Goal: Information Seeking & Learning: Learn about a topic

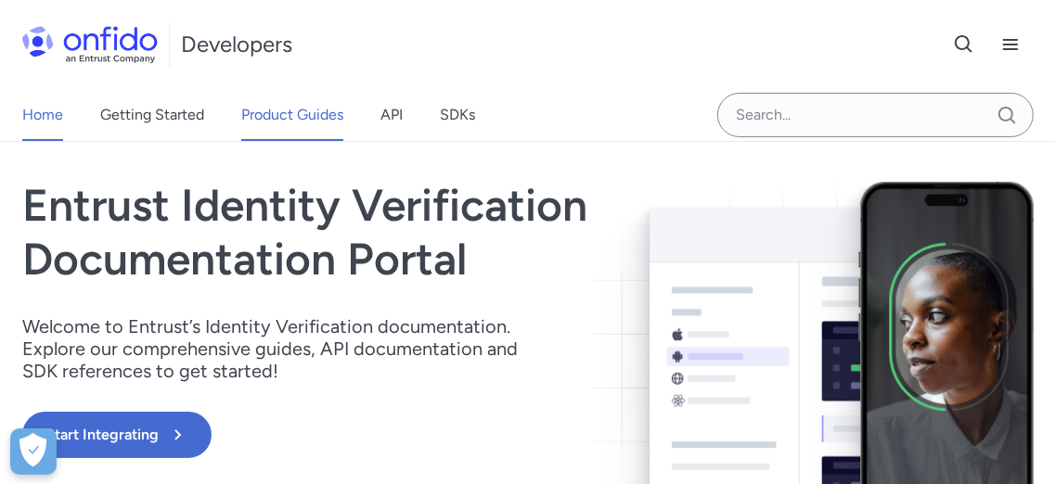
click at [286, 123] on link "Product Guides" at bounding box center [292, 115] width 102 height 52
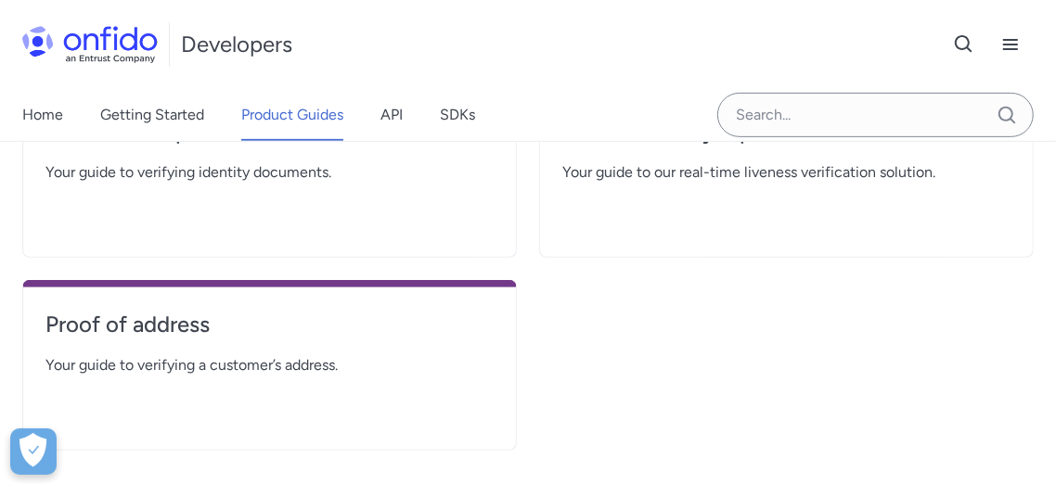
scroll to position [343, 0]
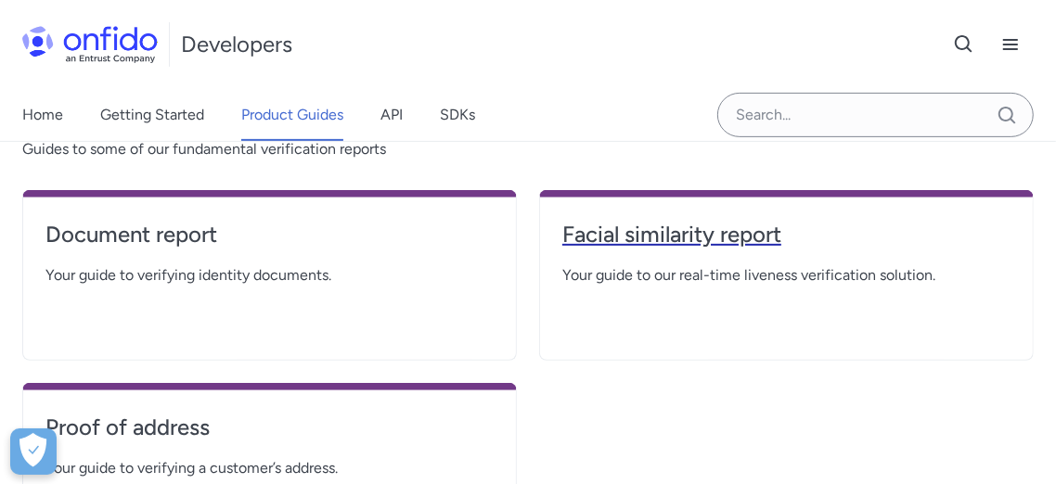
click at [632, 226] on h4 "Facial similarity report" at bounding box center [786, 235] width 448 height 30
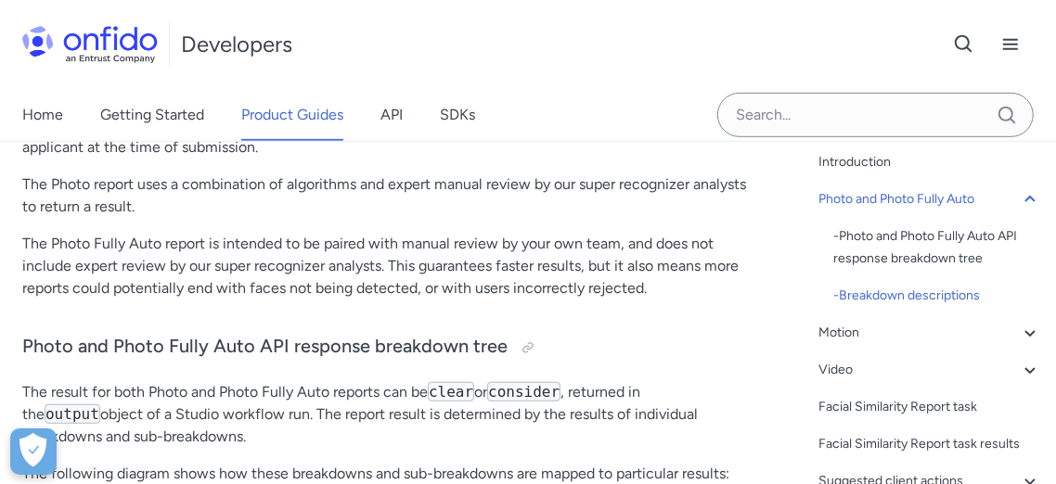
scroll to position [1725, 0]
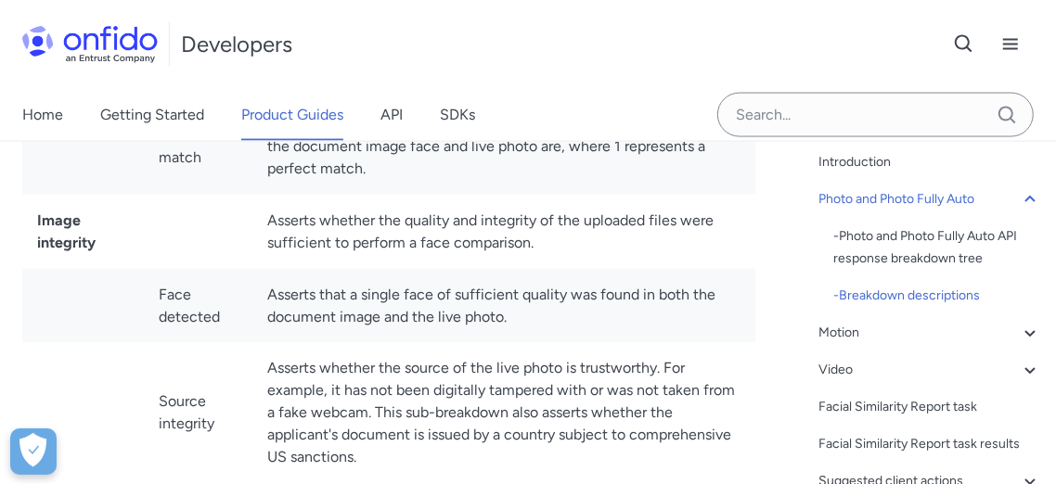
click at [377, 128] on div "Home Getting Started Product Guides API SDKs" at bounding box center [267, 115] width 534 height 52
click at [391, 122] on link "API" at bounding box center [391, 115] width 22 height 52
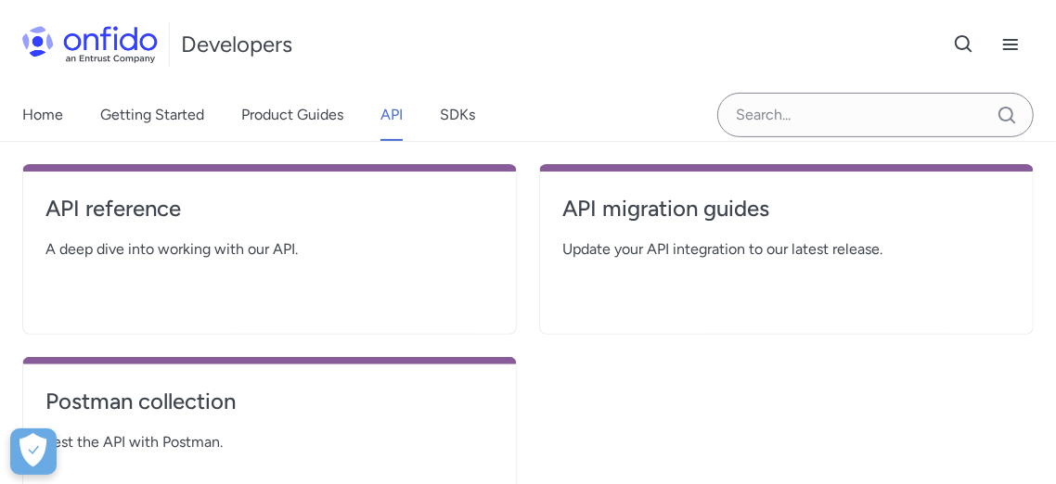
scroll to position [309, 0]
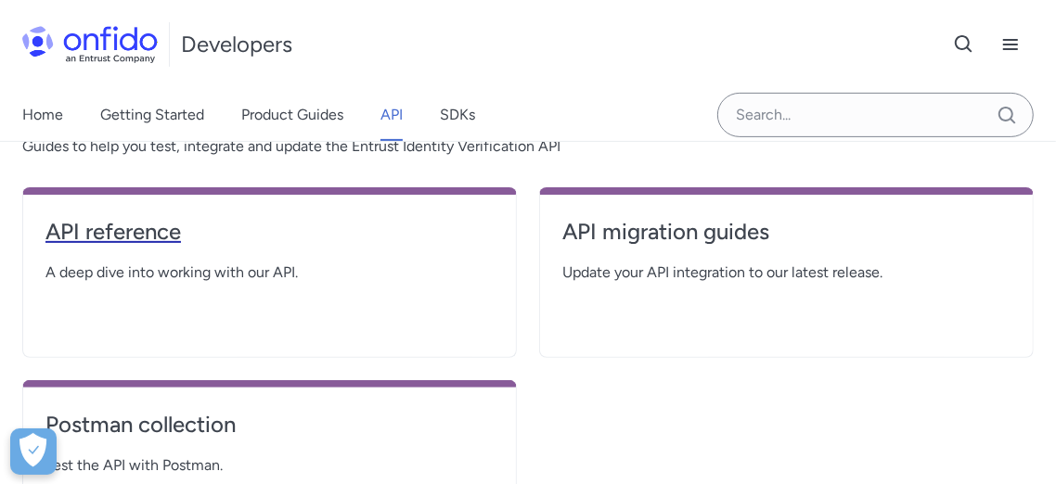
click at [150, 236] on h4 "API reference" at bounding box center [269, 232] width 448 height 30
select select "http"
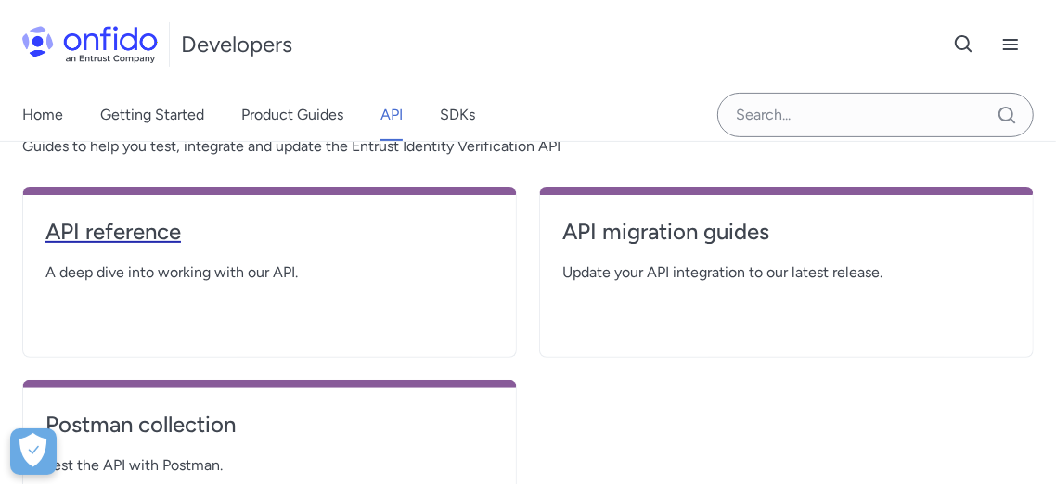
select select "http"
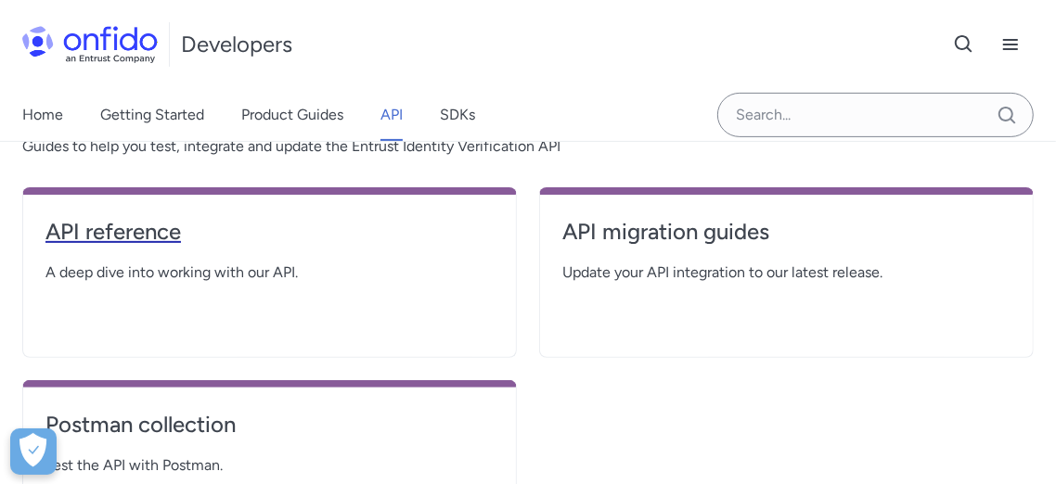
select select "http"
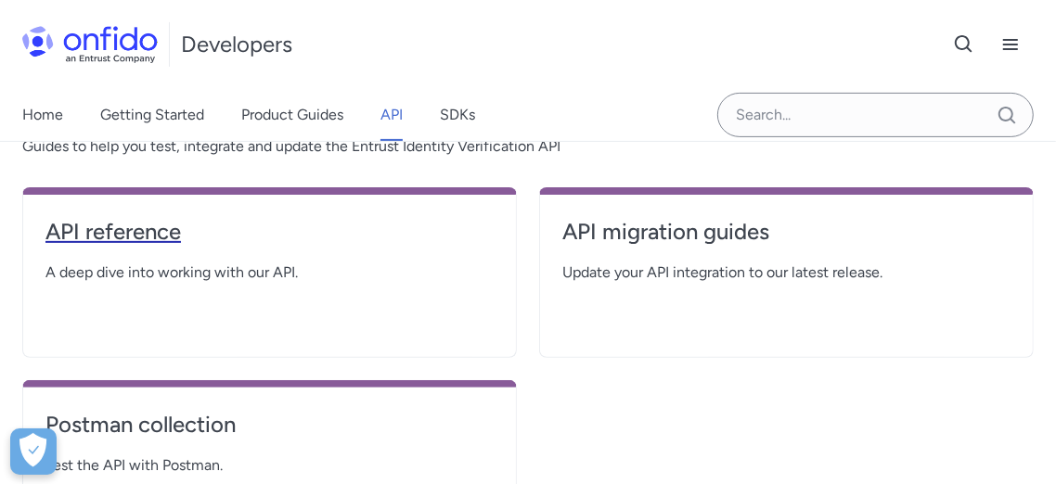
select select "http"
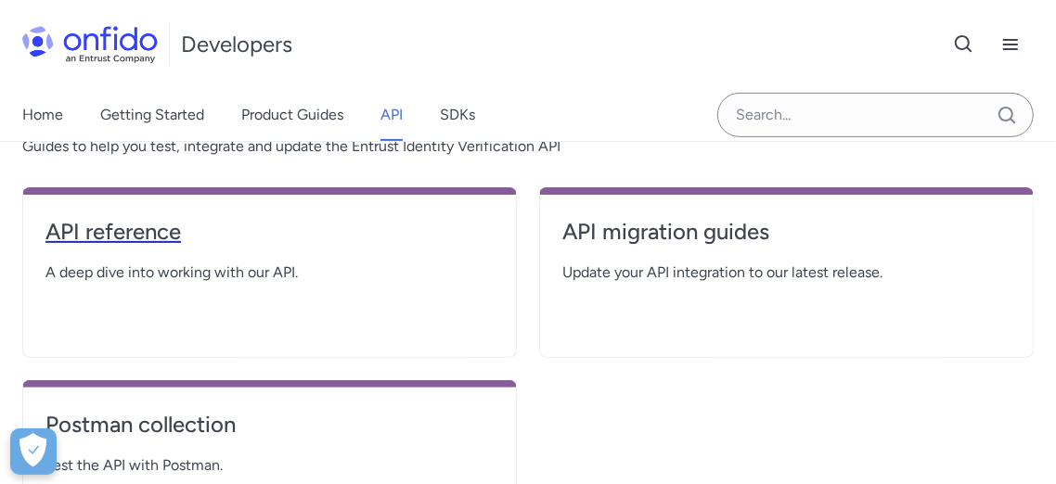
select select "http"
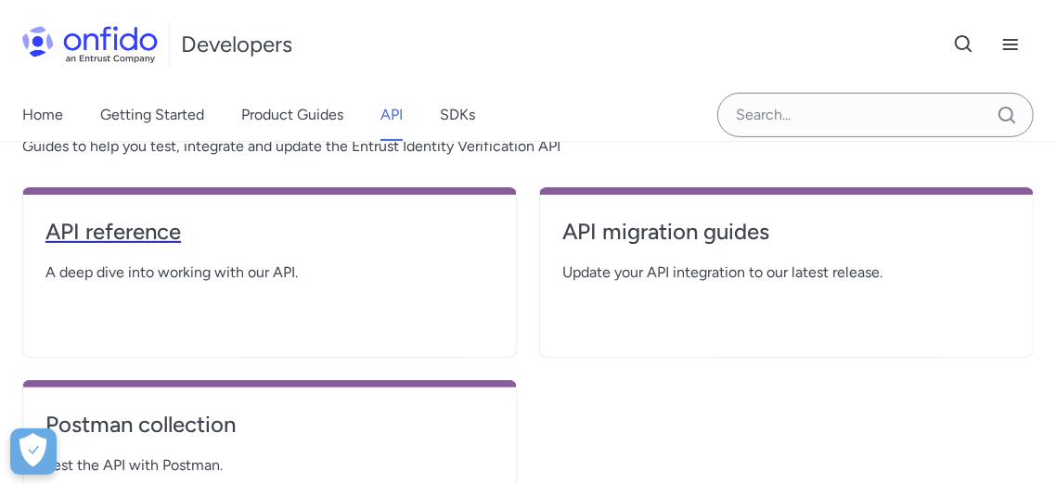
select select "http"
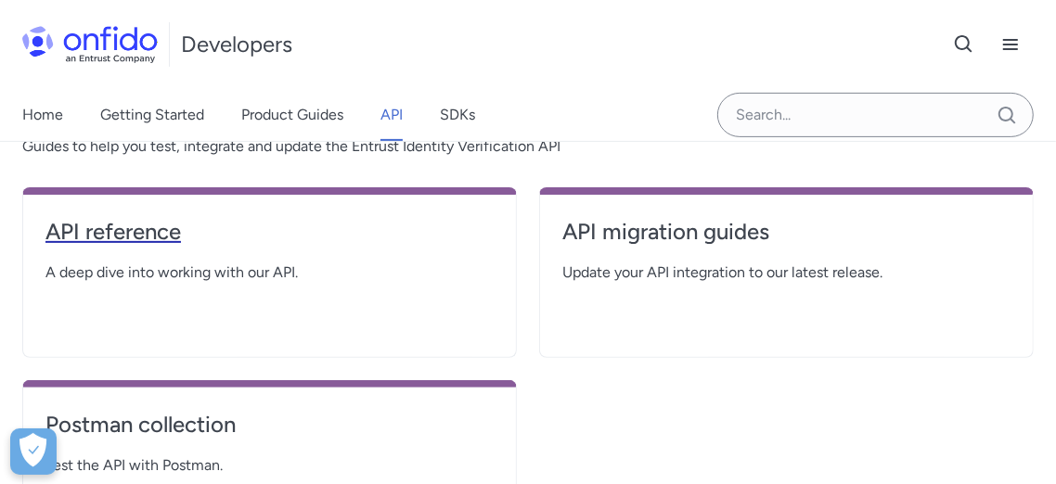
select select "http"
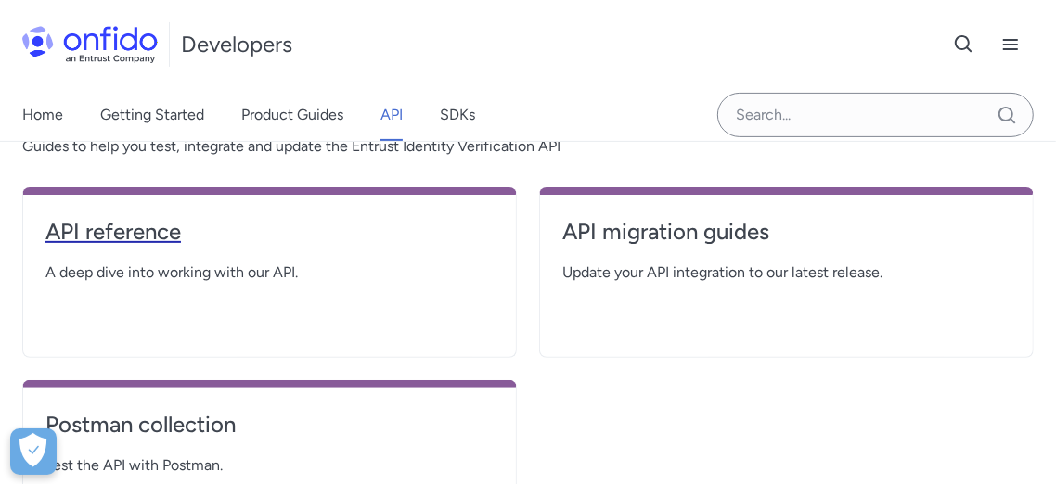
select select "http"
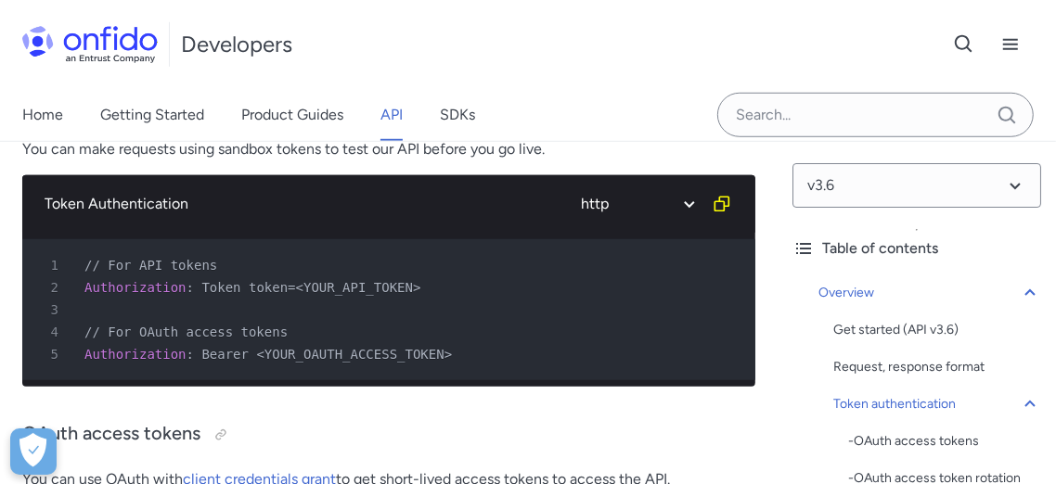
scroll to position [721, 0]
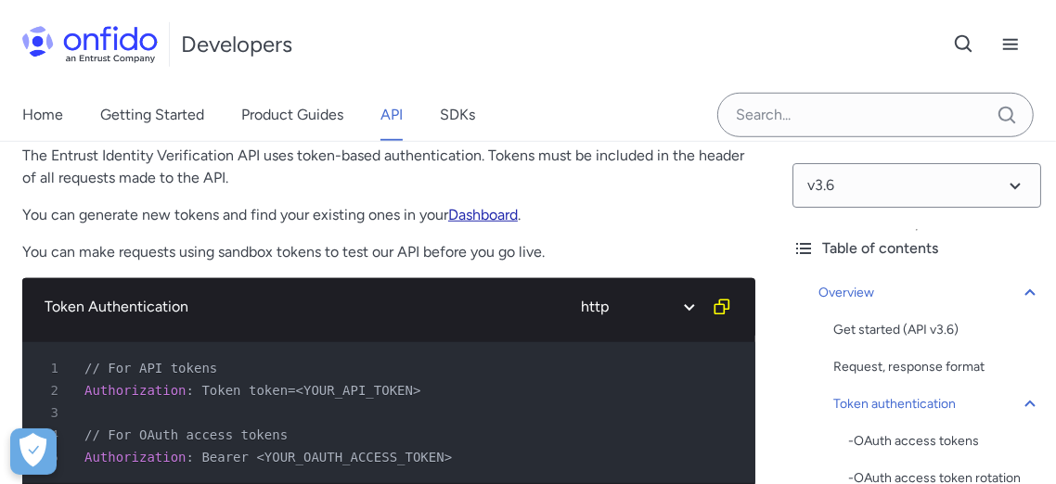
click at [485, 216] on link "Dashboard" at bounding box center [483, 215] width 70 height 18
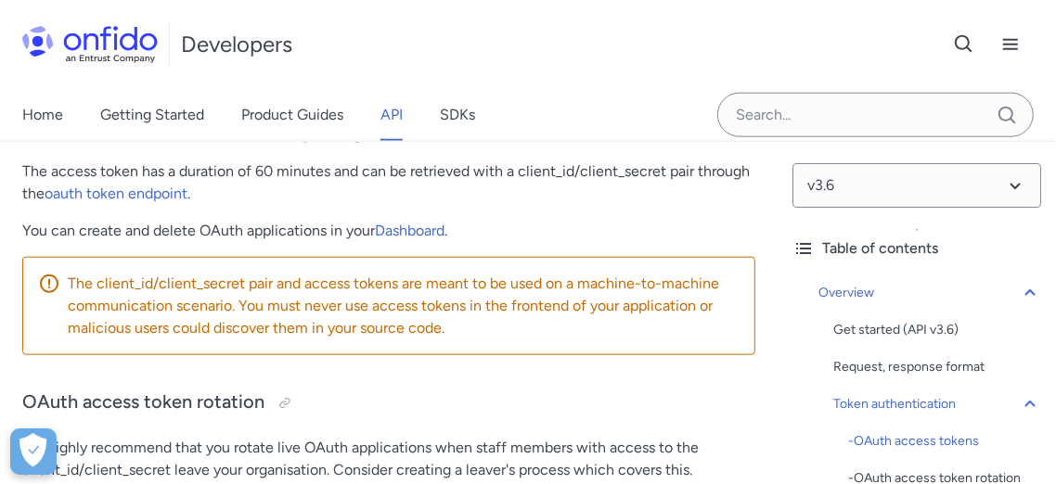
scroll to position [1134, 0]
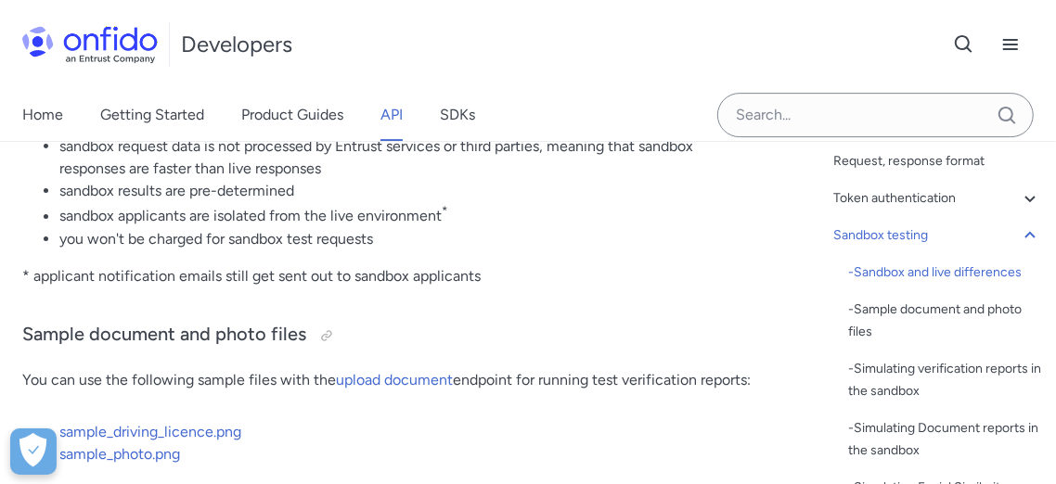
scroll to position [3669, 0]
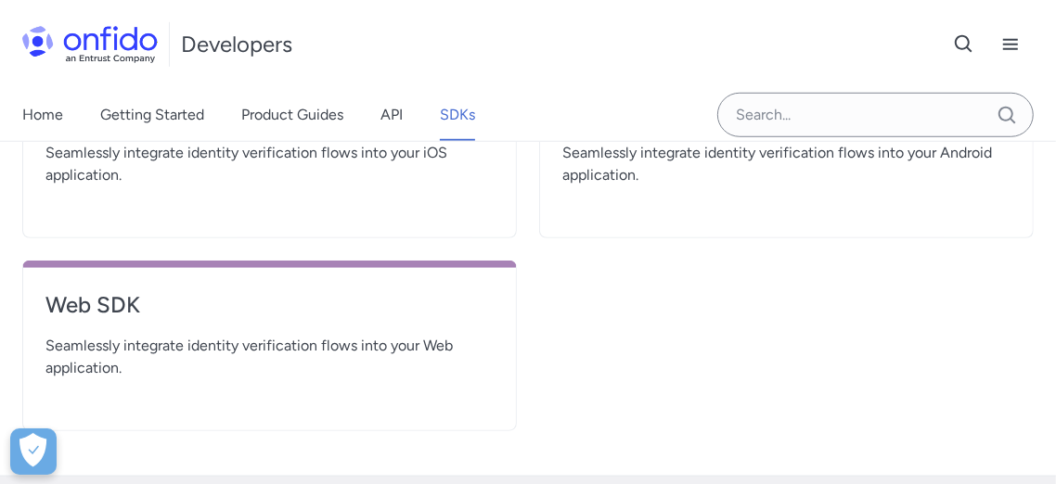
scroll to position [721, 0]
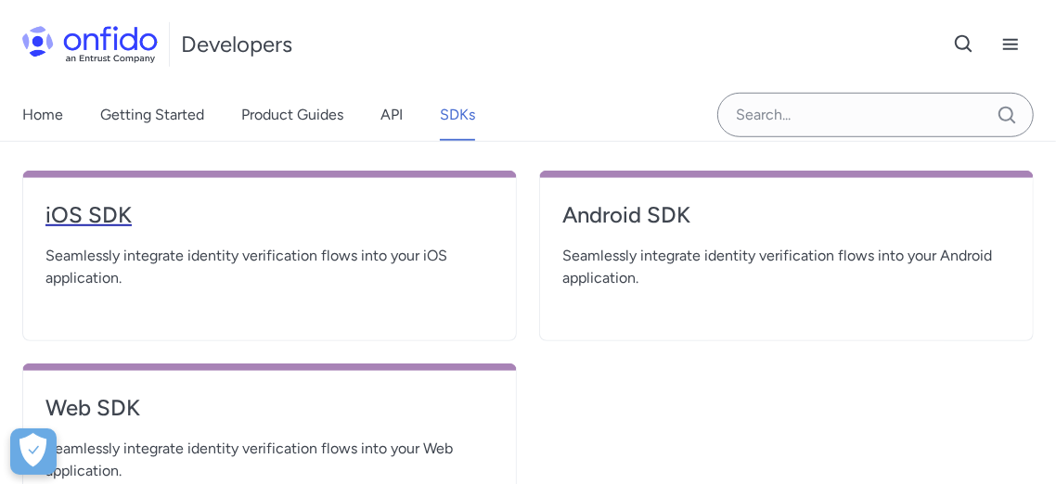
click at [96, 207] on h4 "iOS SDK" at bounding box center [269, 215] width 448 height 30
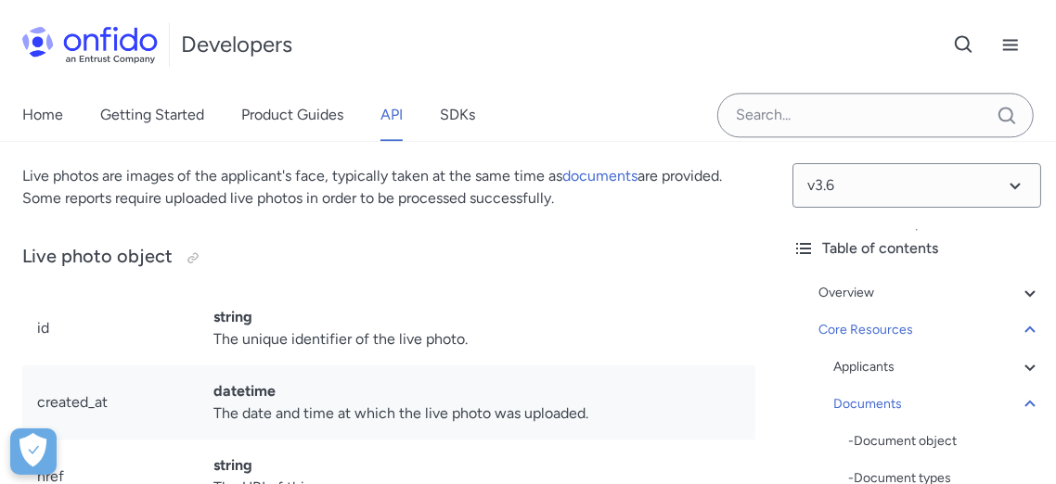
scroll to position [40201, 0]
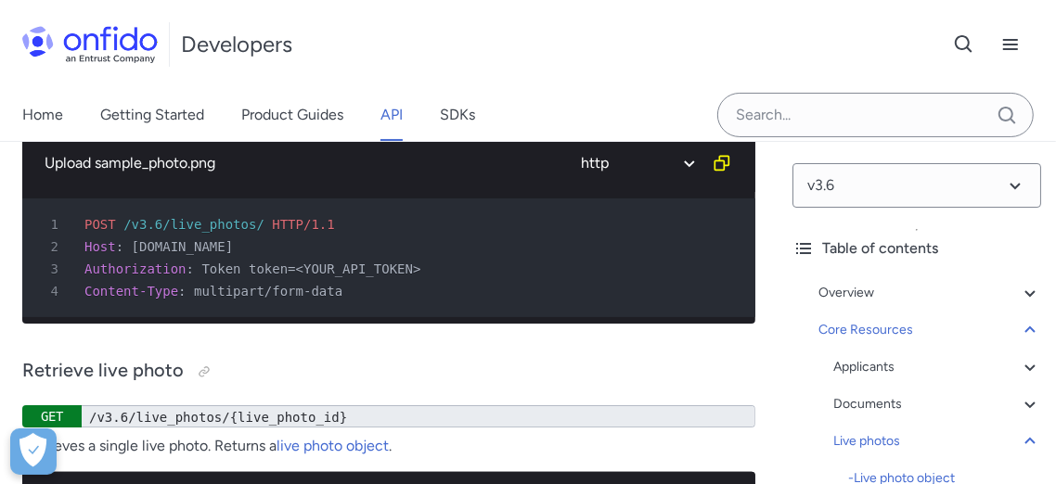
scroll to position [41851, 0]
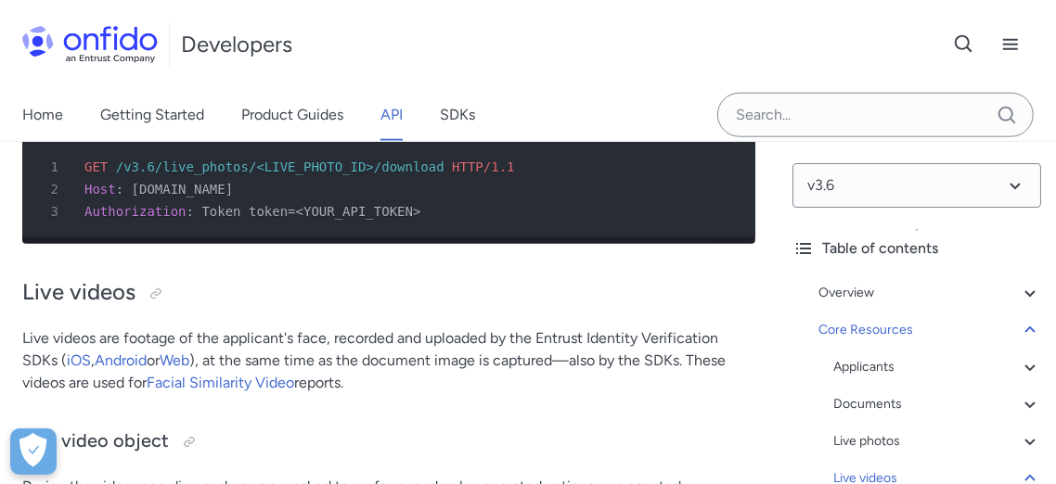
scroll to position [42572, 0]
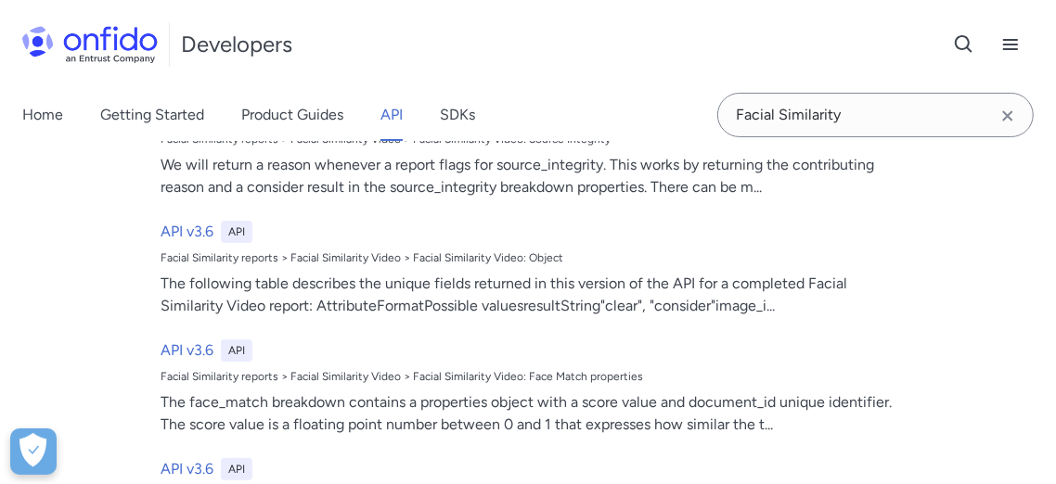
scroll to position [309, 0]
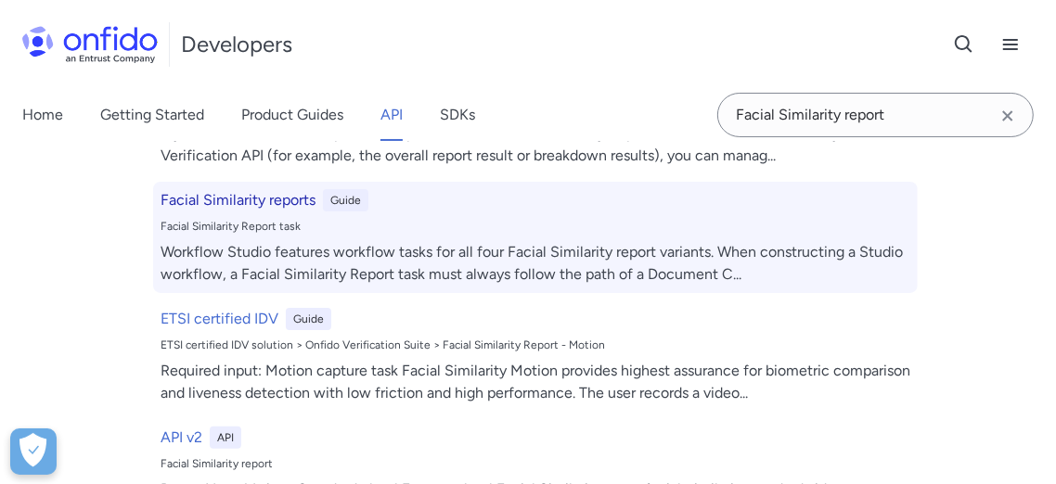
type input "Facial Similarity report"
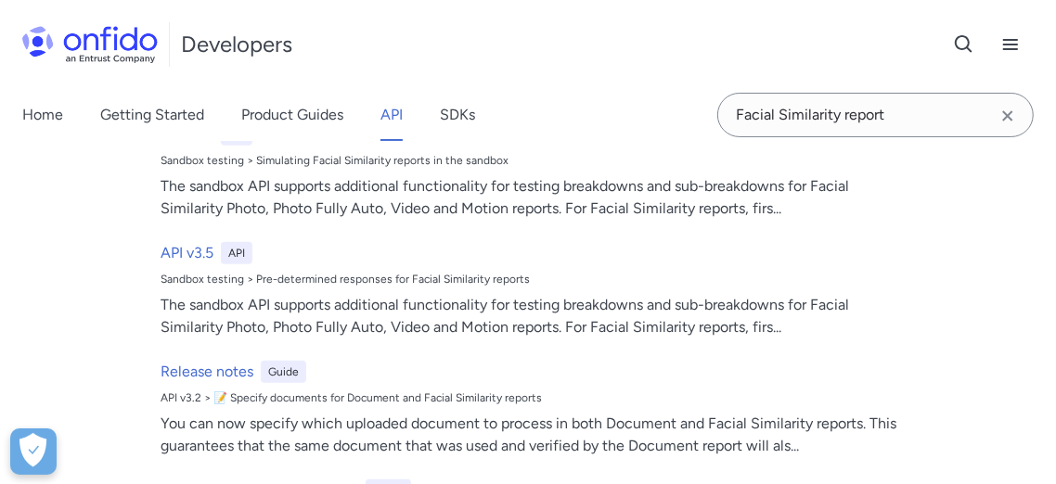
scroll to position [721, 0]
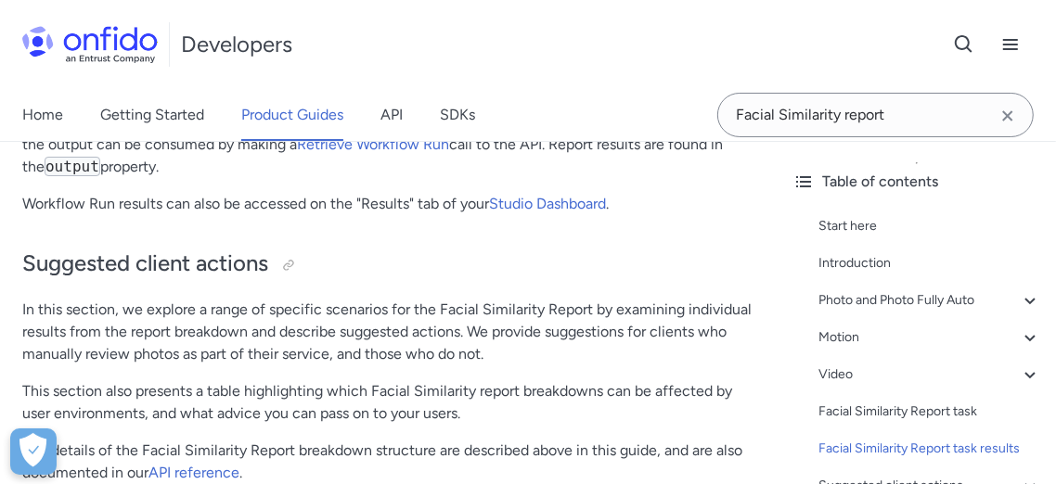
scroll to position [8463, 0]
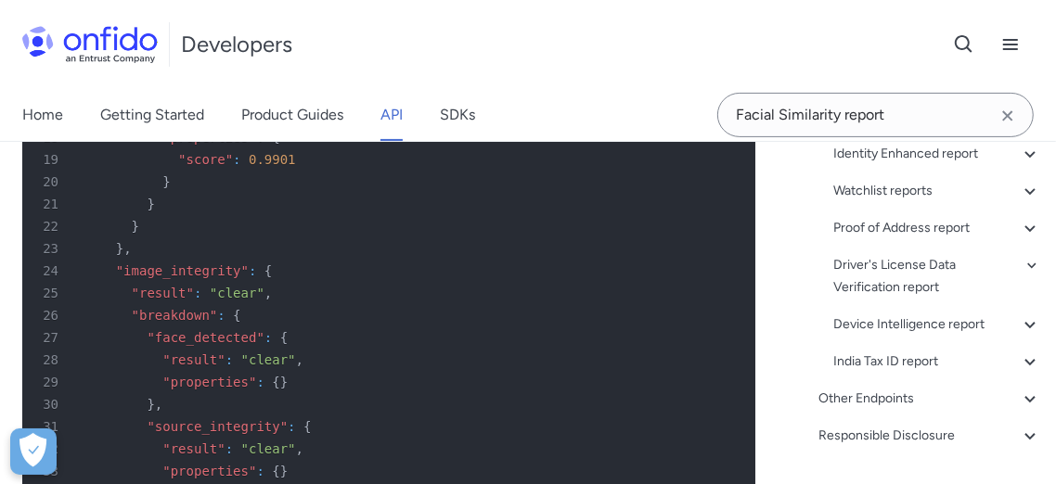
scroll to position [618, 0]
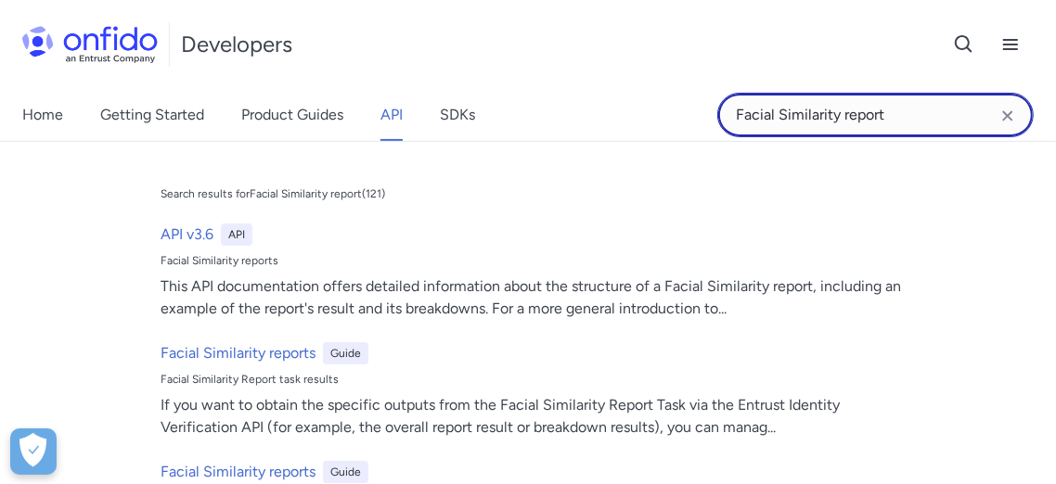
drag, startPoint x: 891, startPoint y: 115, endPoint x: 730, endPoint y: 125, distance: 160.8
click at [730, 125] on input "Facial Similarity report" at bounding box center [875, 115] width 316 height 45
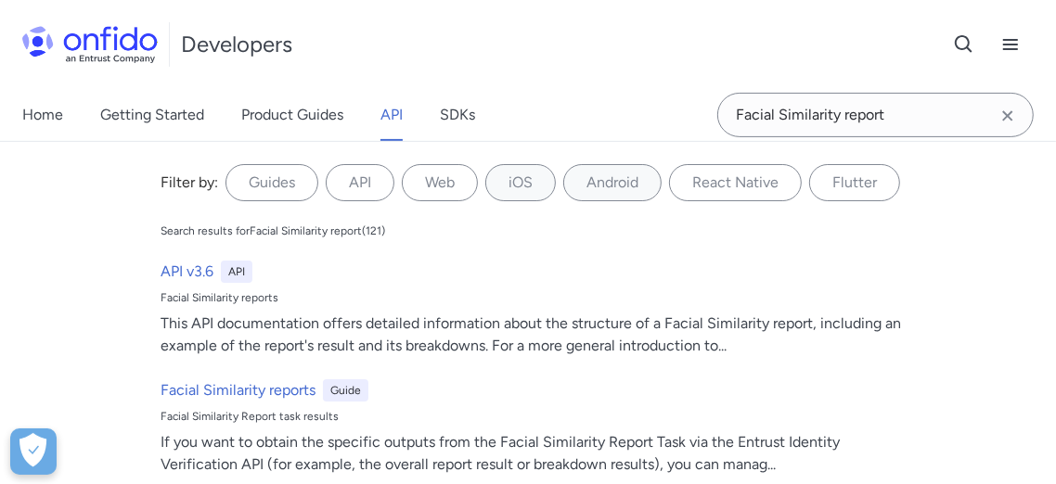
click at [1009, 117] on icon "Clear search field button" at bounding box center [1007, 115] width 10 height 10
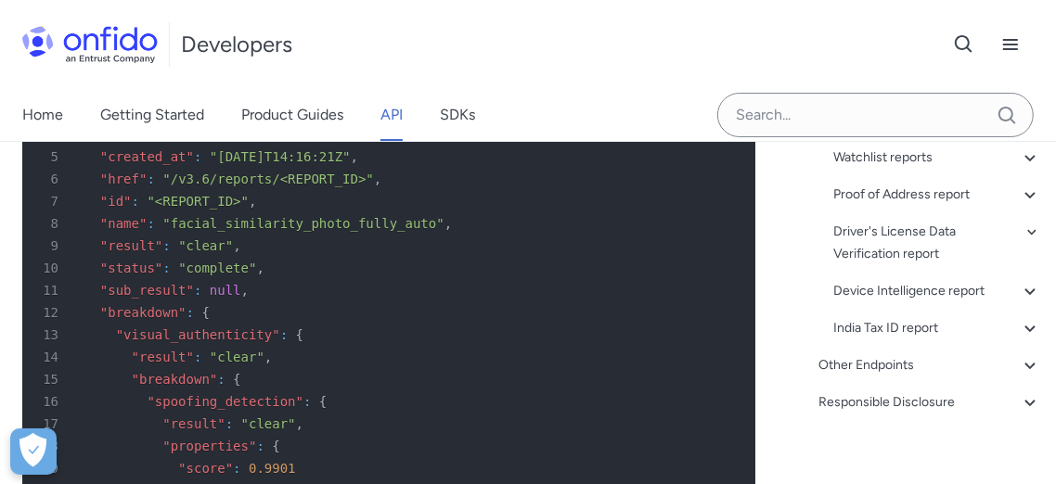
scroll to position [111995, 0]
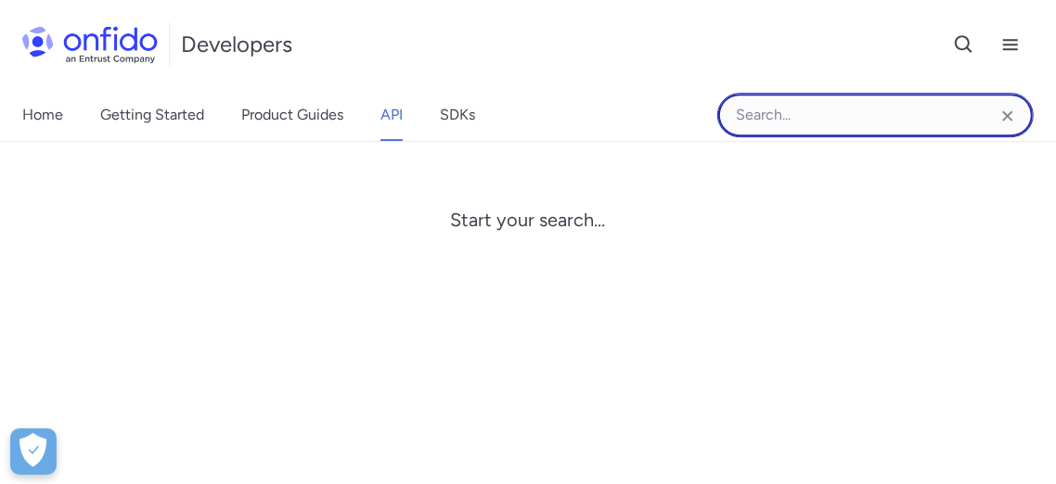
click at [800, 122] on input "Onfido search input field" at bounding box center [875, 115] width 316 height 45
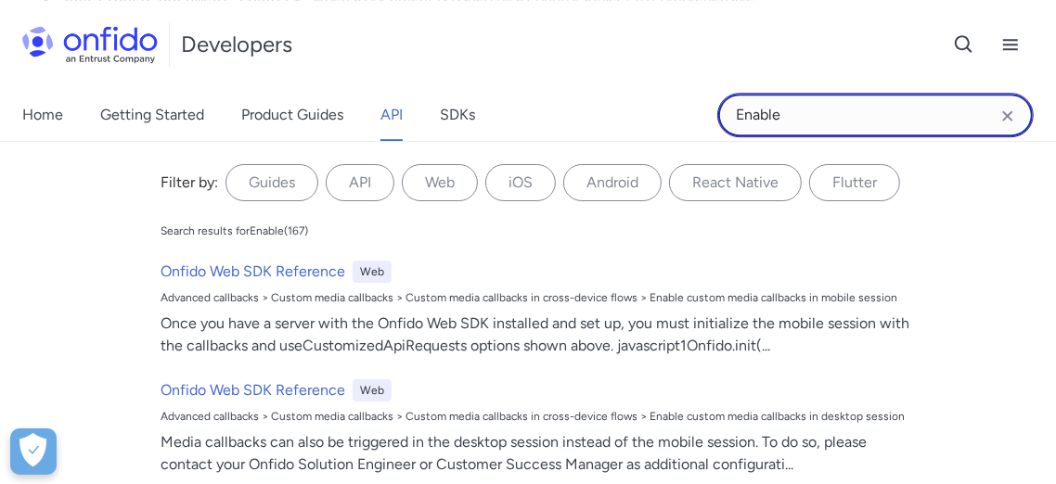
type input "Enable"
